Goal: Information Seeking & Learning: Learn about a topic

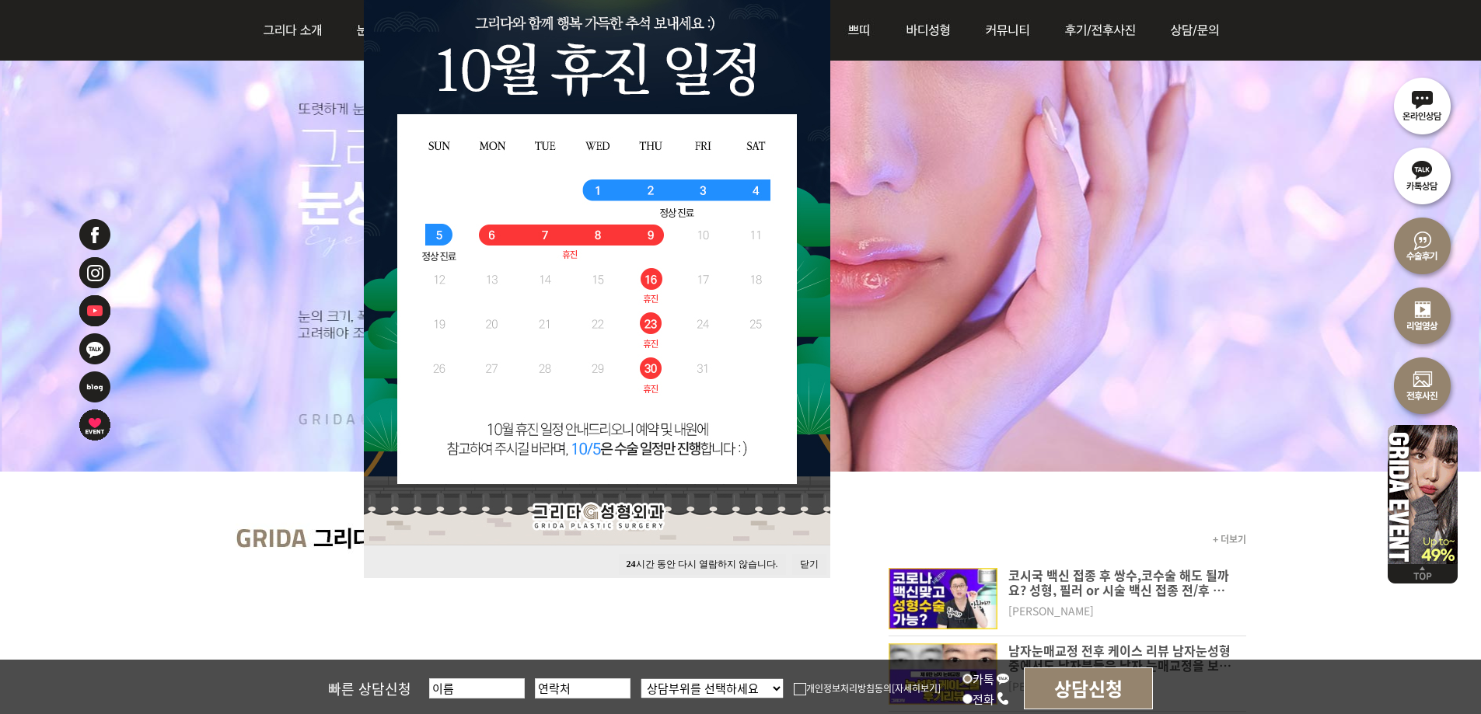
scroll to position [225, 0]
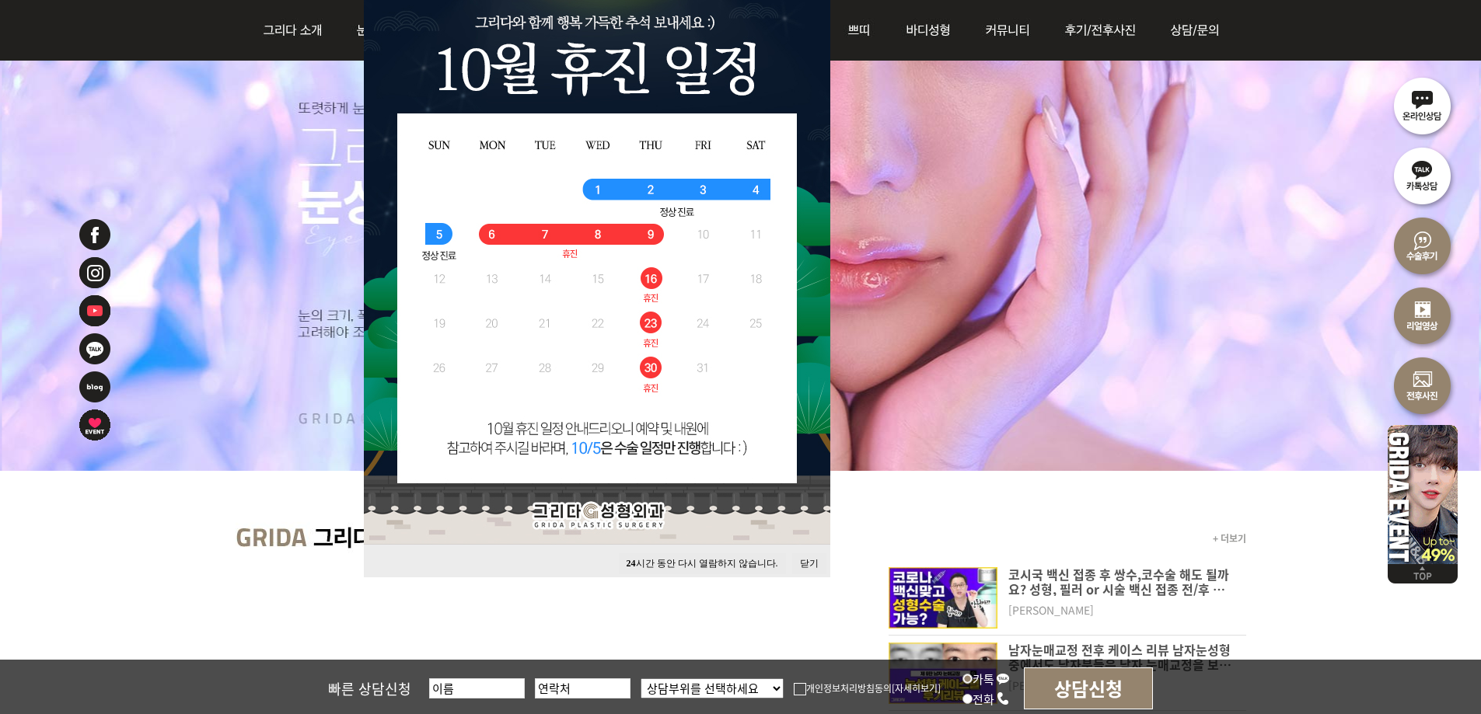
click at [795, 564] on button "닫기" at bounding box center [809, 564] width 34 height 21
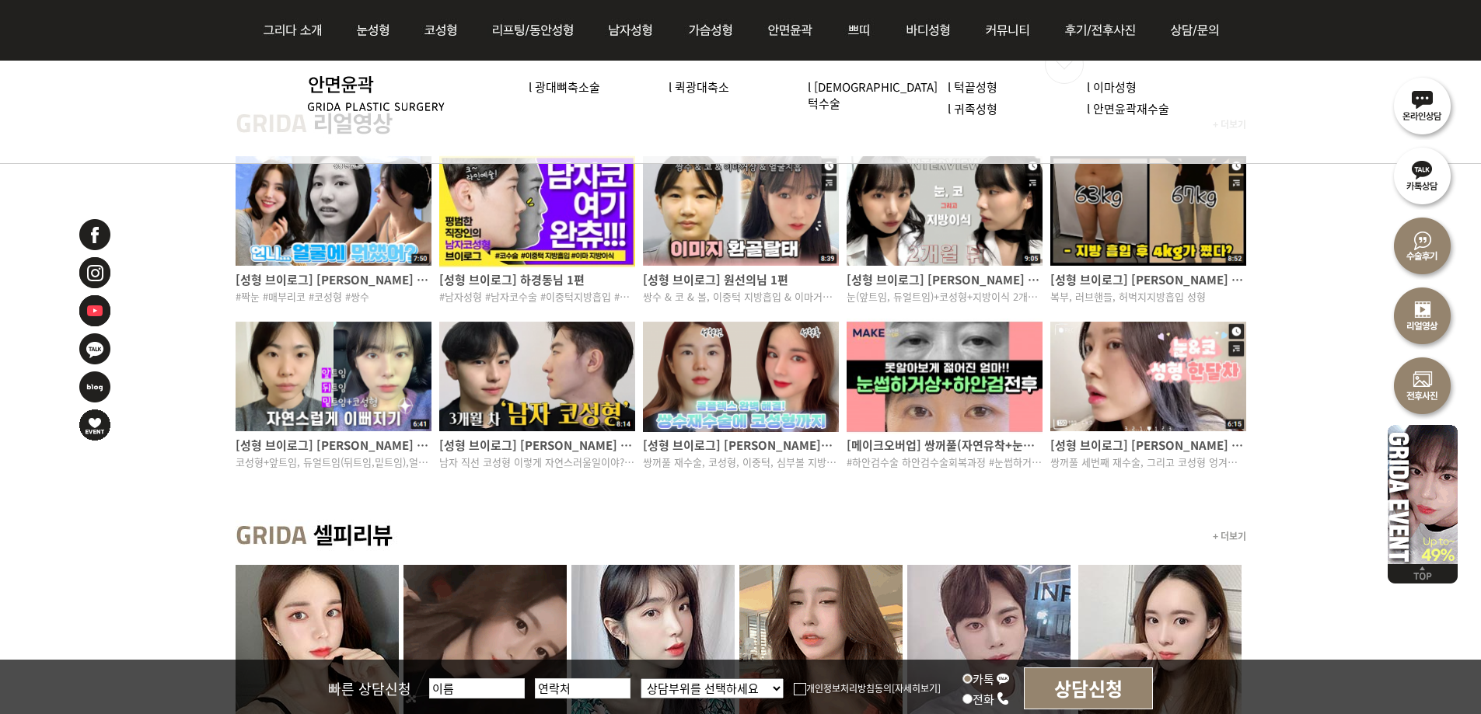
scroll to position [1132, 0]
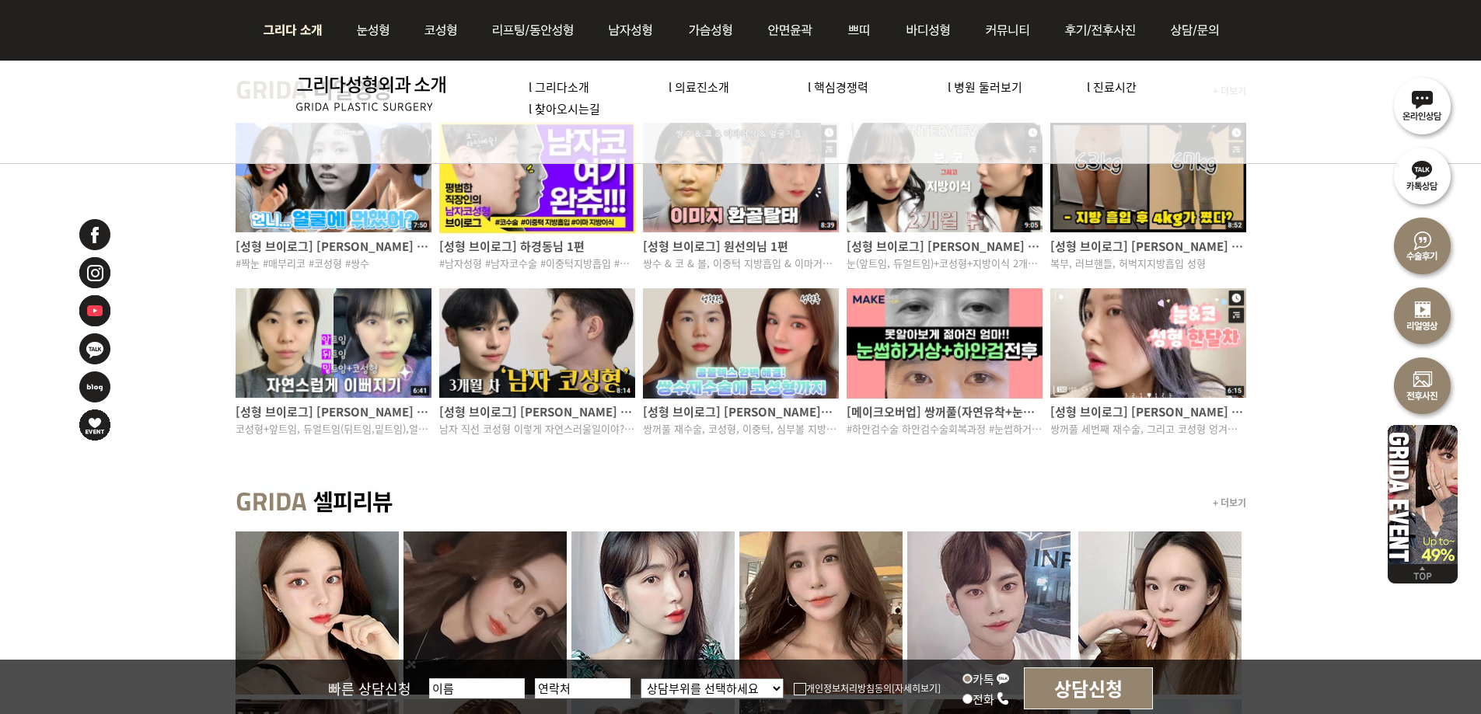
click at [711, 89] on link "l 의료진소개" at bounding box center [699, 87] width 61 height 16
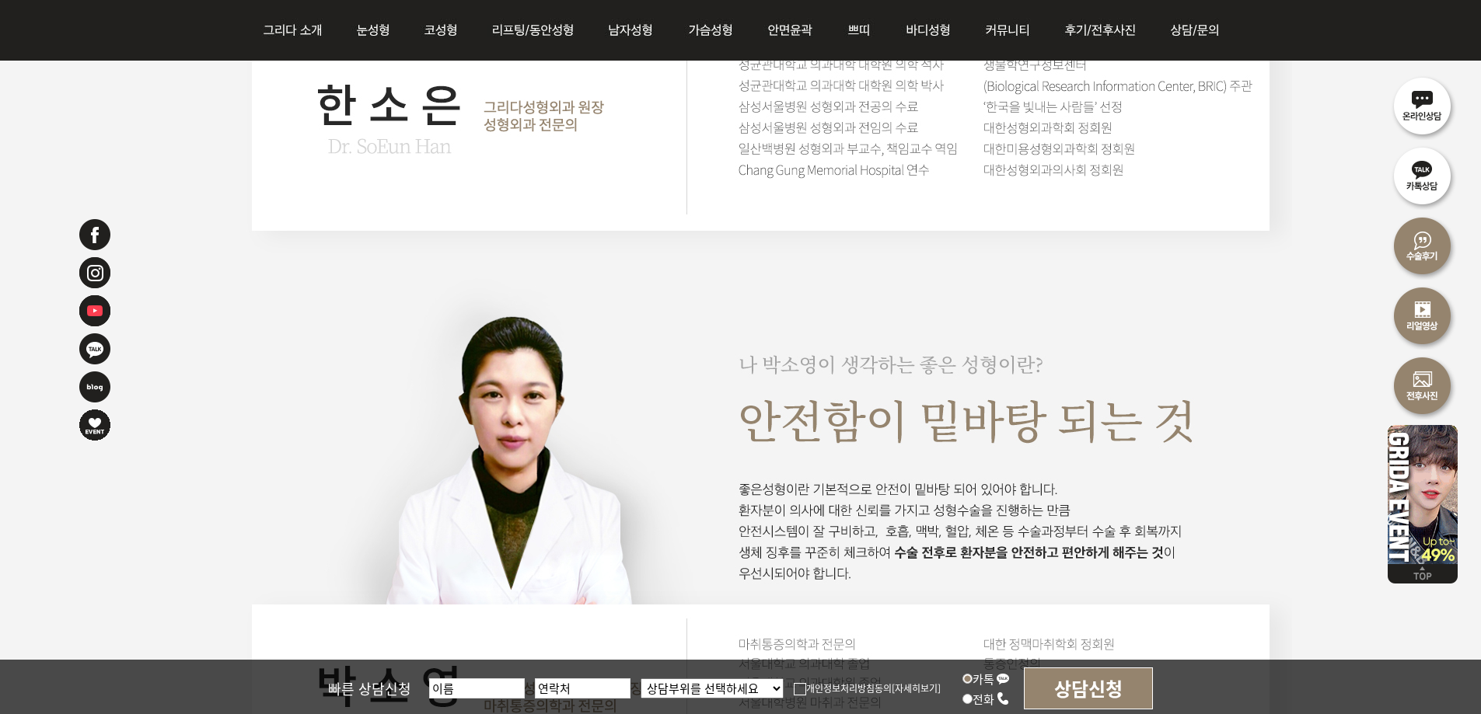
scroll to position [2799, 0]
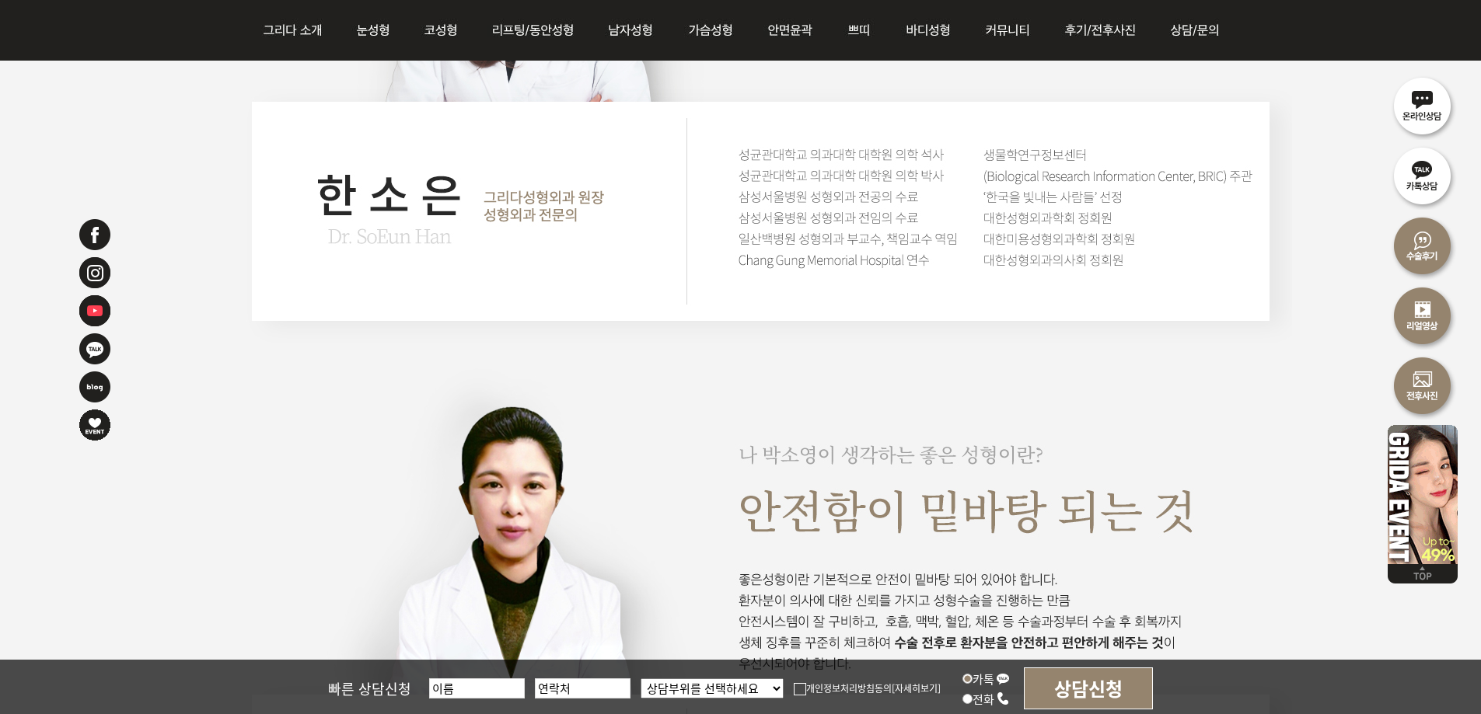
click at [948, 282] on img at bounding box center [761, 67] width 1061 height 1856
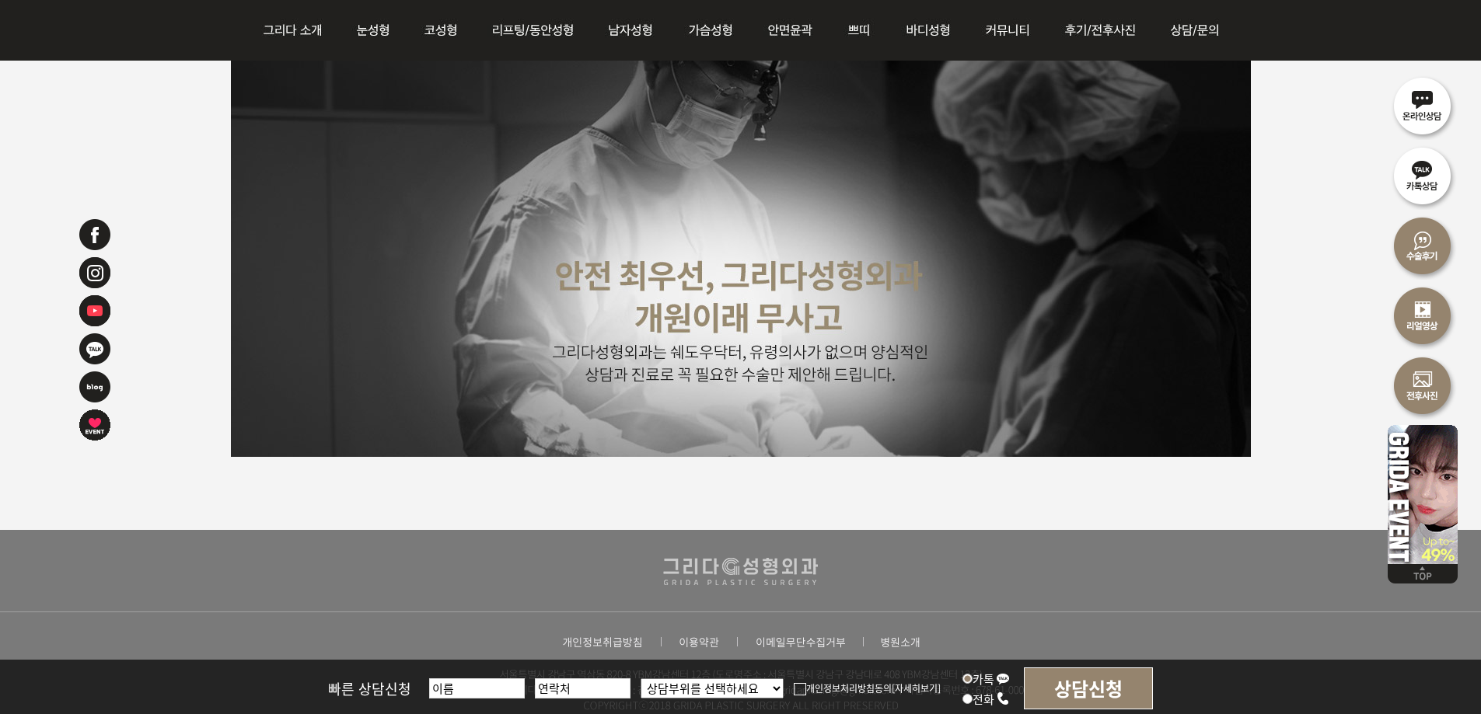
scroll to position [3974, 0]
